Goal: Use online tool/utility: Utilize a website feature to perform a specific function

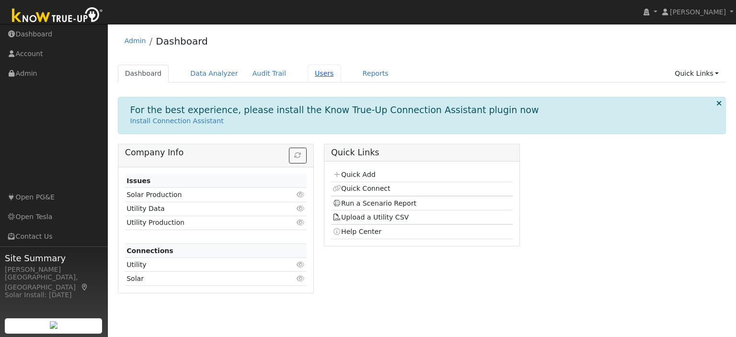
click at [312, 78] on link "Users" at bounding box center [325, 74] width 34 height 18
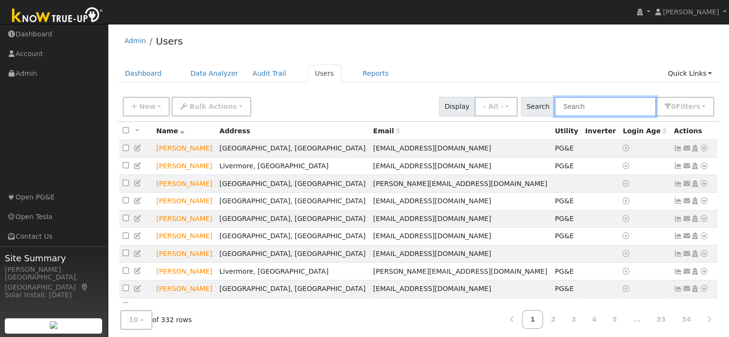
click at [570, 113] on input "text" at bounding box center [605, 107] width 102 height 20
click at [569, 106] on input "text" at bounding box center [605, 107] width 102 height 20
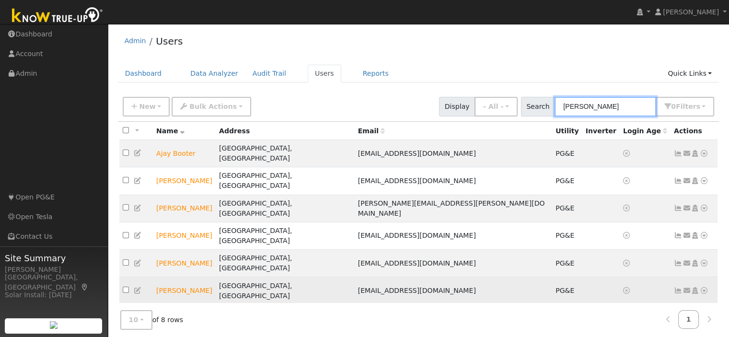
type input "jay"
click at [701, 287] on icon at bounding box center [704, 290] width 9 height 7
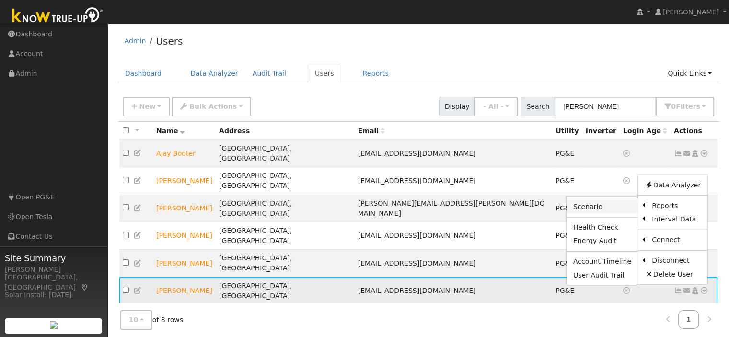
click at [603, 200] on link "Scenario" at bounding box center [601, 206] width 71 height 13
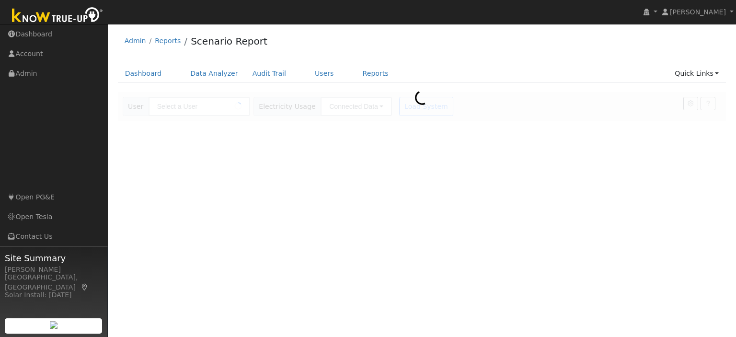
type input "[PERSON_NAME]"
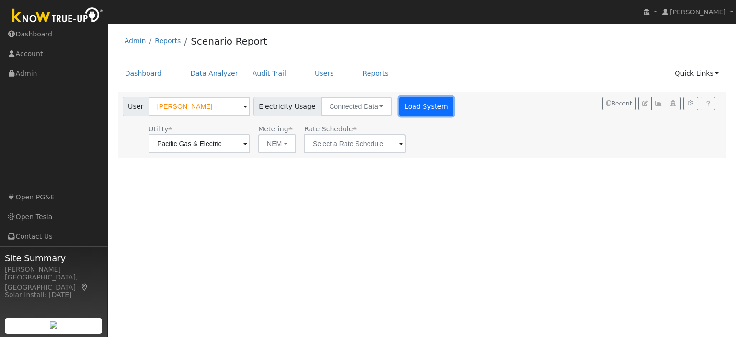
click at [399, 105] on button "Load System" at bounding box center [426, 106] width 55 height 19
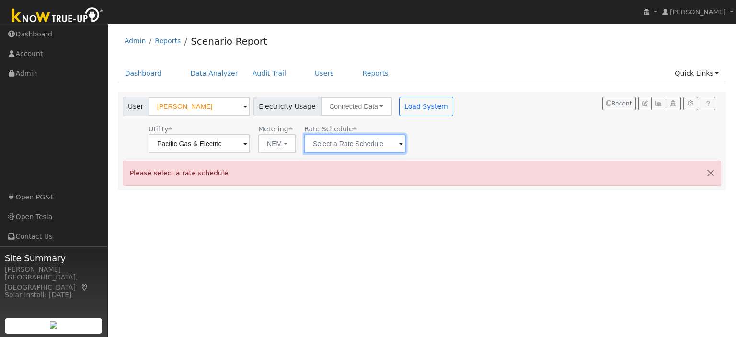
click at [390, 142] on input "text" at bounding box center [355, 143] width 102 height 19
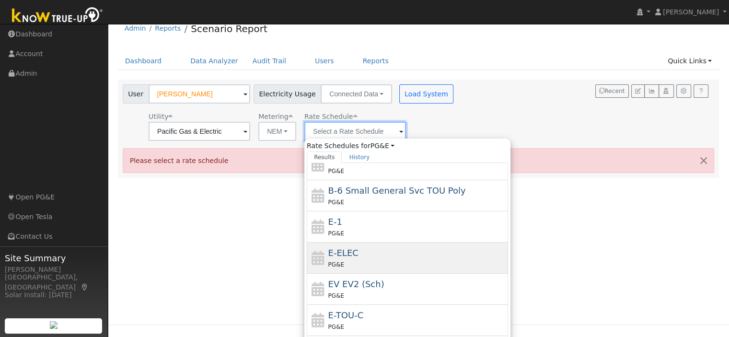
scroll to position [92, 0]
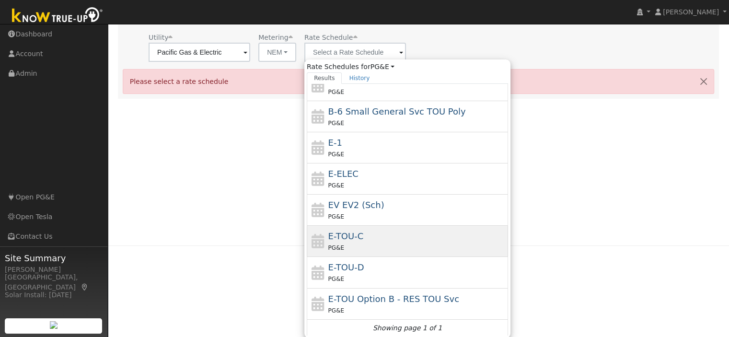
click at [364, 249] on div "PG&E" at bounding box center [417, 247] width 178 height 10
type input "E-TOU-C"
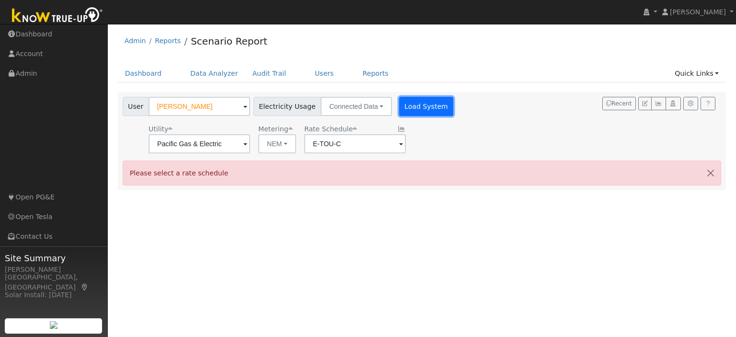
click at [406, 111] on button "Load System" at bounding box center [426, 106] width 55 height 19
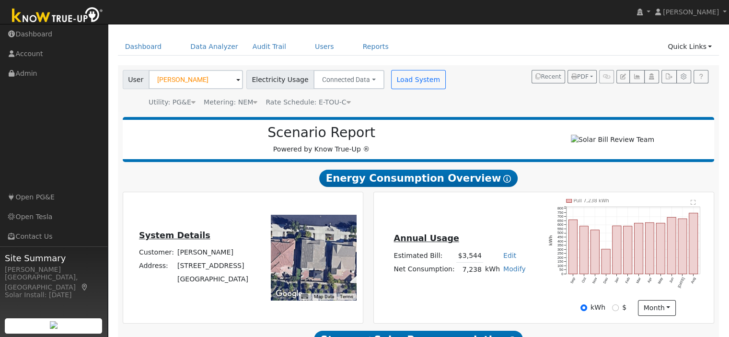
scroll to position [48, 0]
